Goal: Navigation & Orientation: Find specific page/section

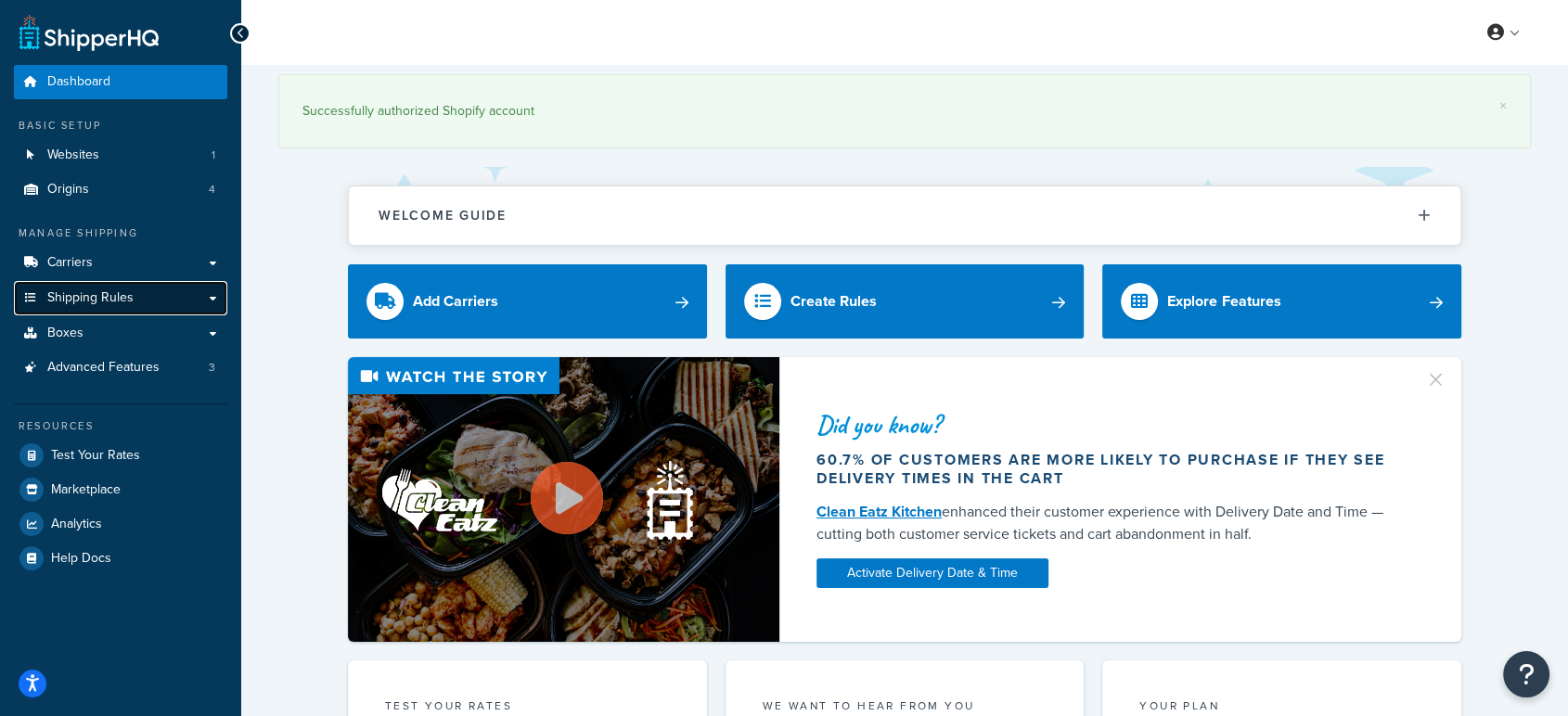
click at [141, 292] on link "Shipping Rules" at bounding box center [120, 298] width 213 height 34
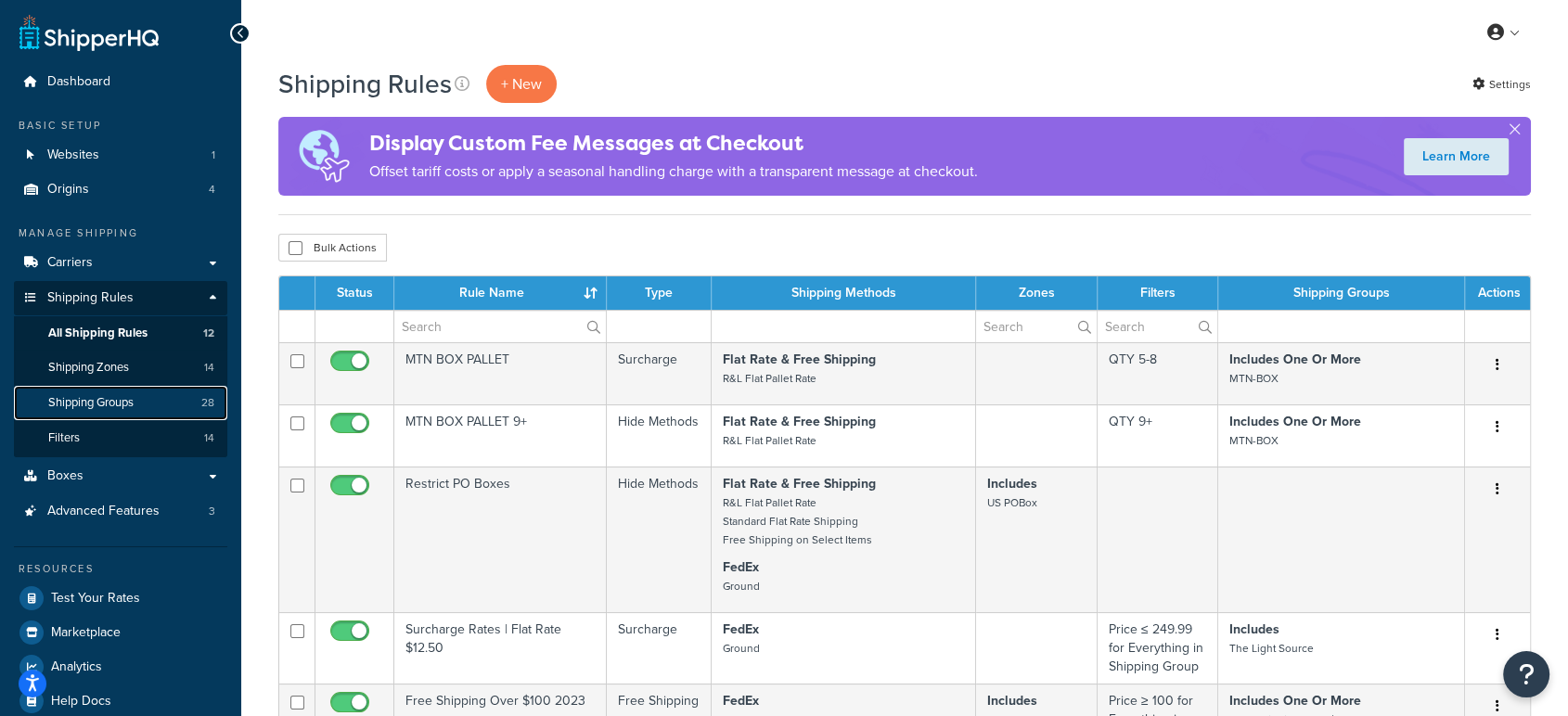
click at [91, 386] on link "Shipping Groups 28" at bounding box center [120, 403] width 213 height 34
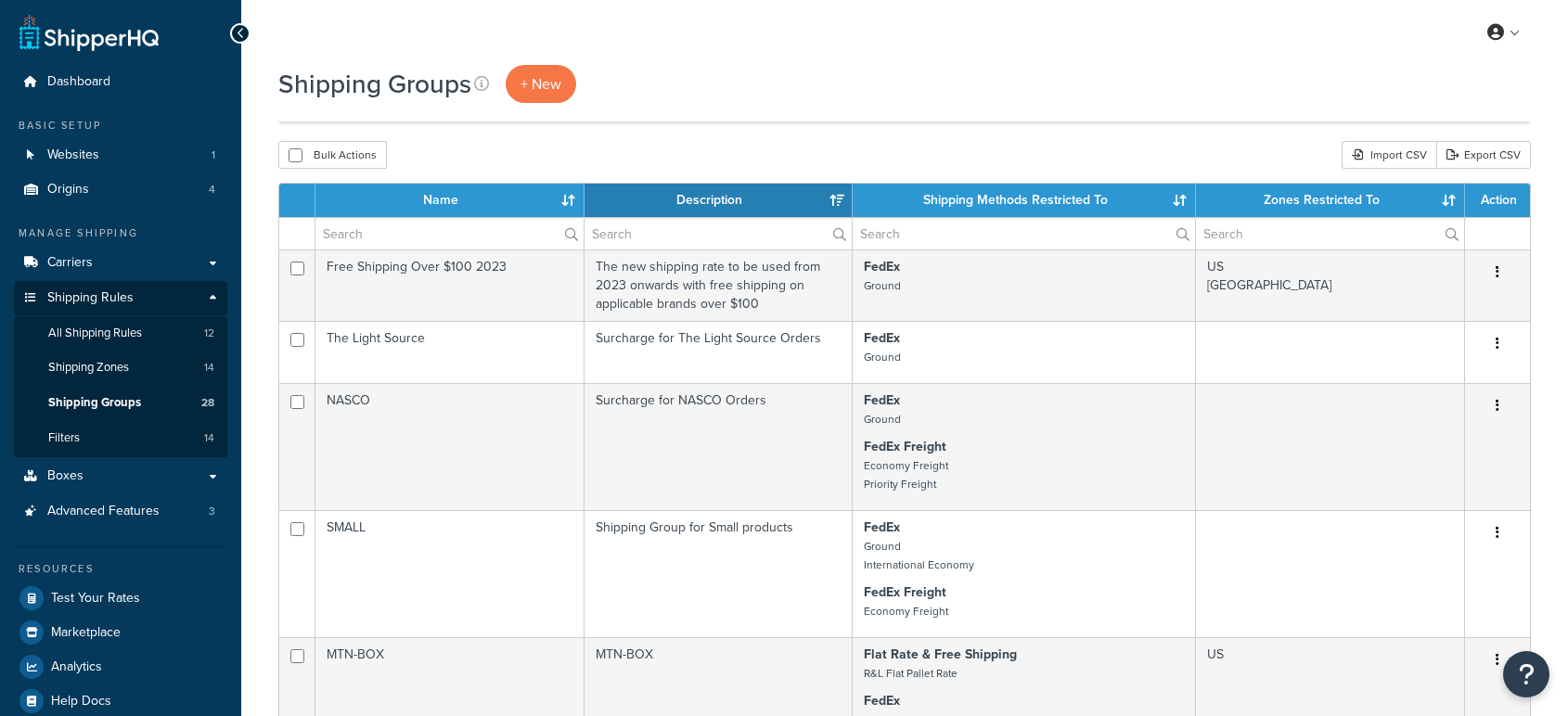
select select "15"
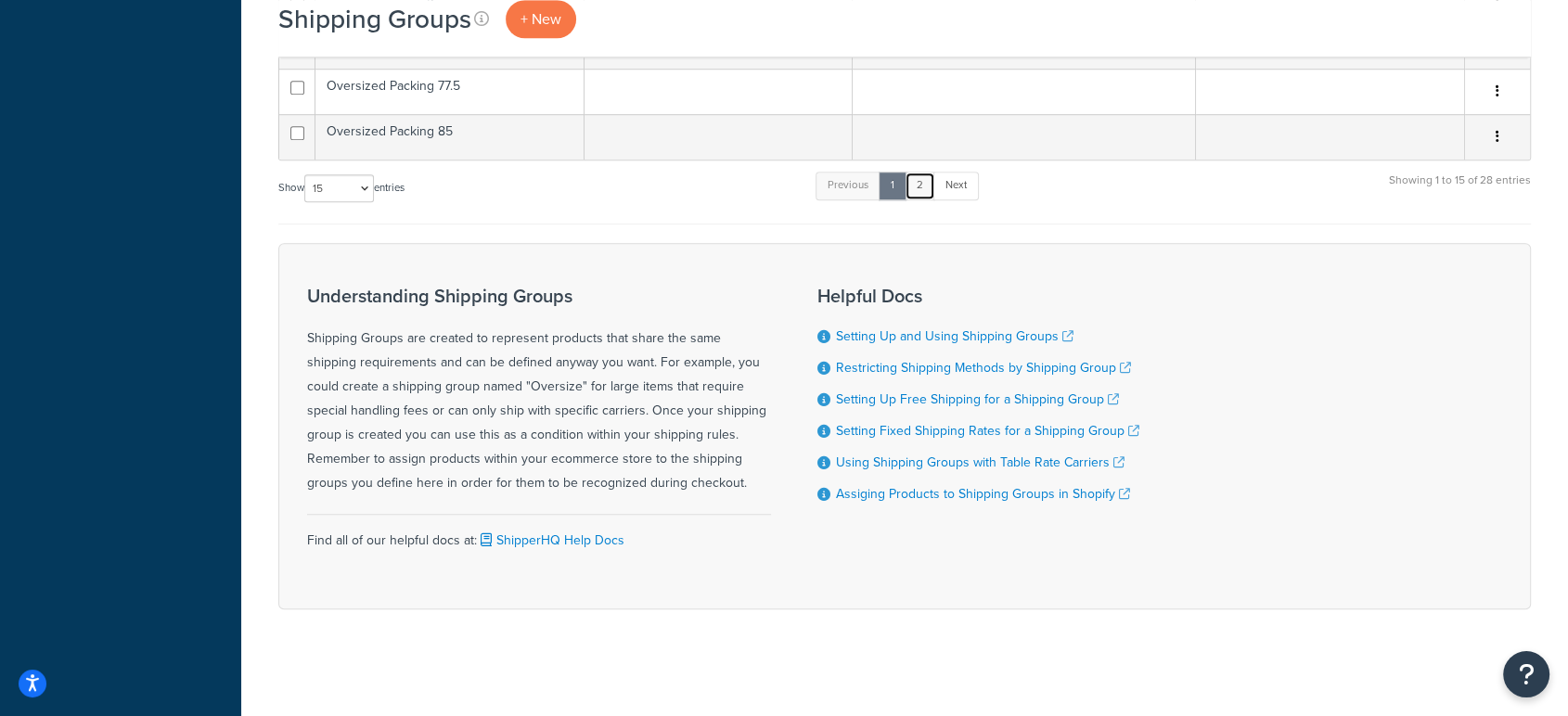
click at [930, 191] on link "2" at bounding box center [920, 185] width 30 height 28
